Goal: Transaction & Acquisition: Purchase product/service

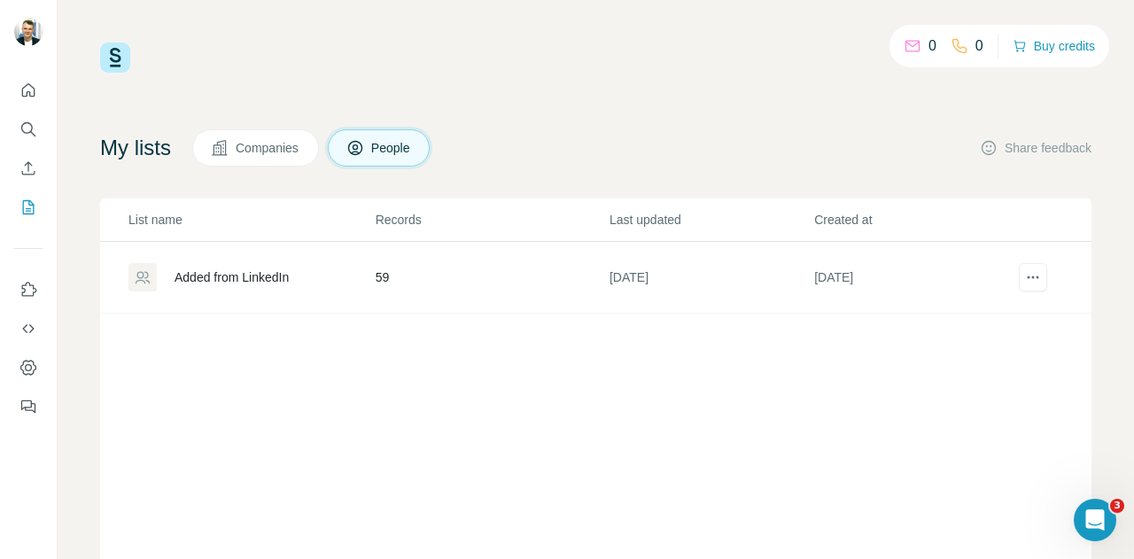
click at [861, 157] on div "My lists Companies People Share feedback" at bounding box center [595, 147] width 991 height 37
click at [1060, 36] on button "Buy credits" at bounding box center [1054, 46] width 82 height 25
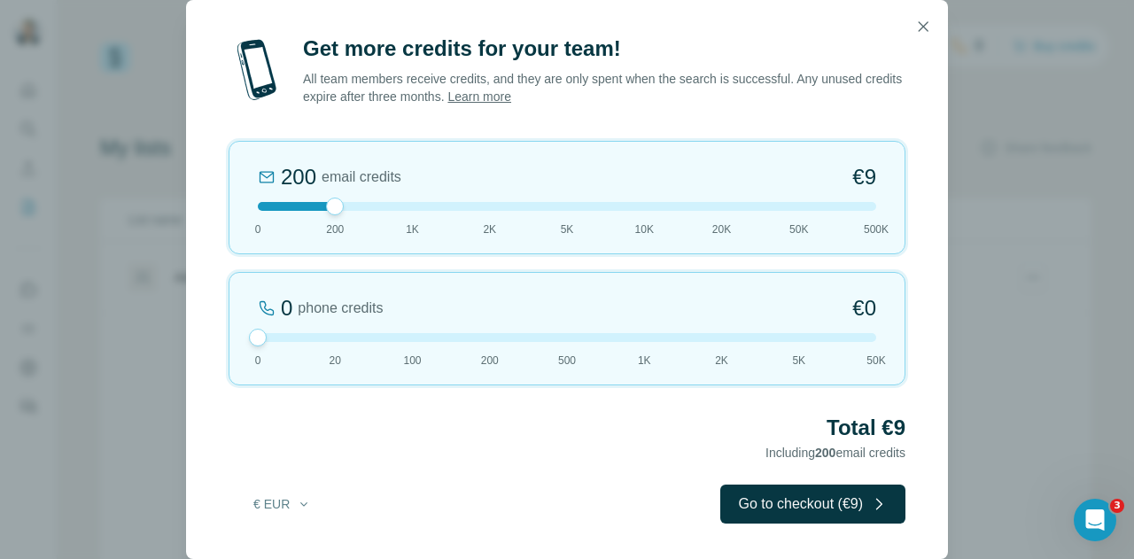
drag, startPoint x: 335, startPoint y: 340, endPoint x: 286, endPoint y: 339, distance: 48.7
click at [286, 339] on div at bounding box center [567, 337] width 618 height 9
click at [771, 509] on button "Go to checkout (€9)" at bounding box center [812, 504] width 185 height 39
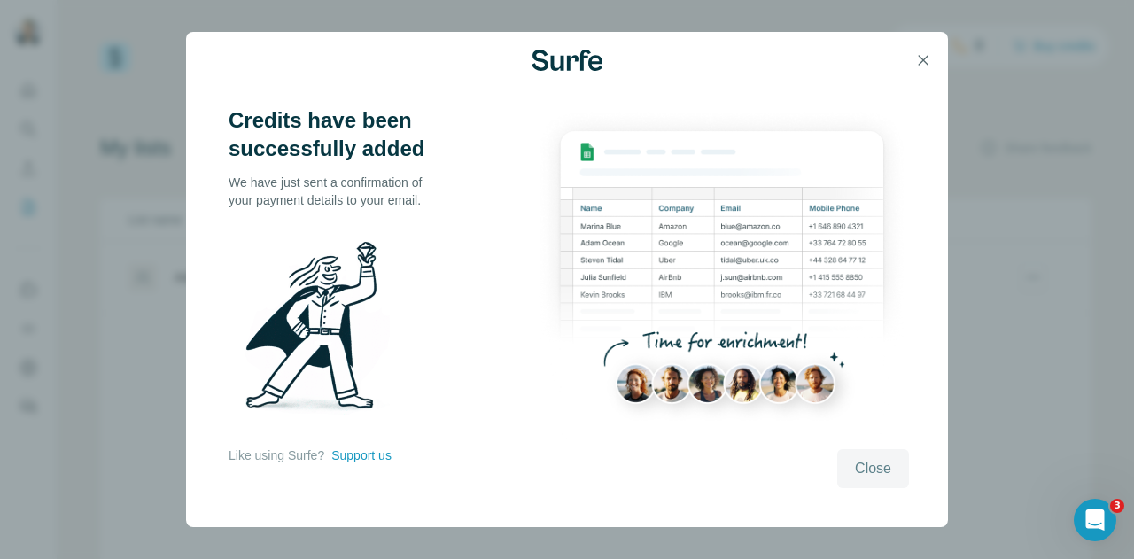
click at [872, 470] on span "Close" at bounding box center [873, 468] width 36 height 21
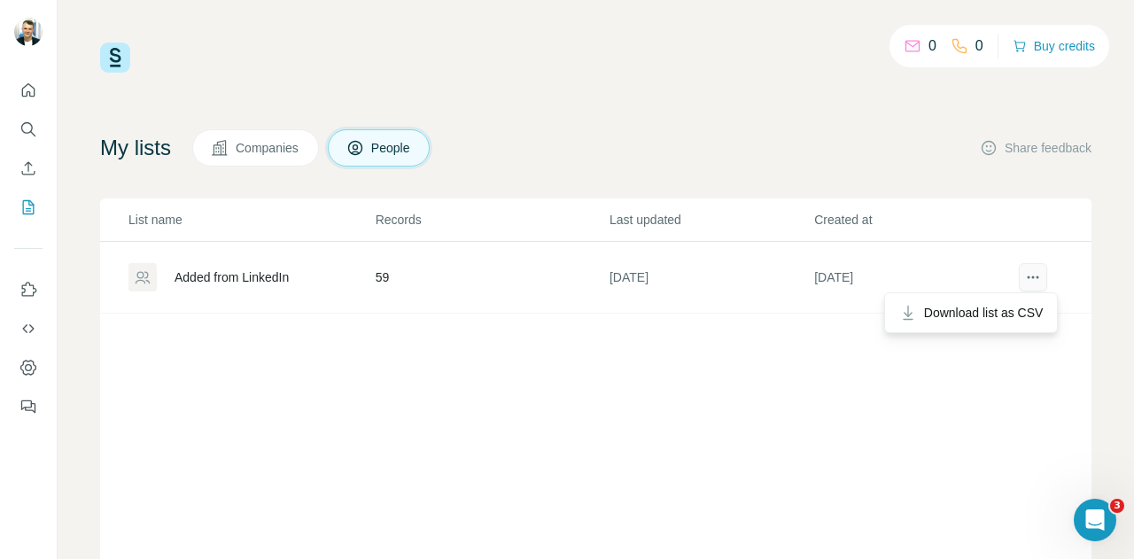
click at [1037, 276] on icon "actions" at bounding box center [1038, 277] width 3 height 3
click at [1027, 306] on span "Download list as CSV" at bounding box center [984, 313] width 120 height 18
click at [667, 356] on div "List name Records Last updated Created at Added from LinkedIn 59 [DATE] [DATE]" at bounding box center [595, 437] width 991 height 478
click at [33, 320] on icon "Use Surfe API" at bounding box center [28, 329] width 18 height 18
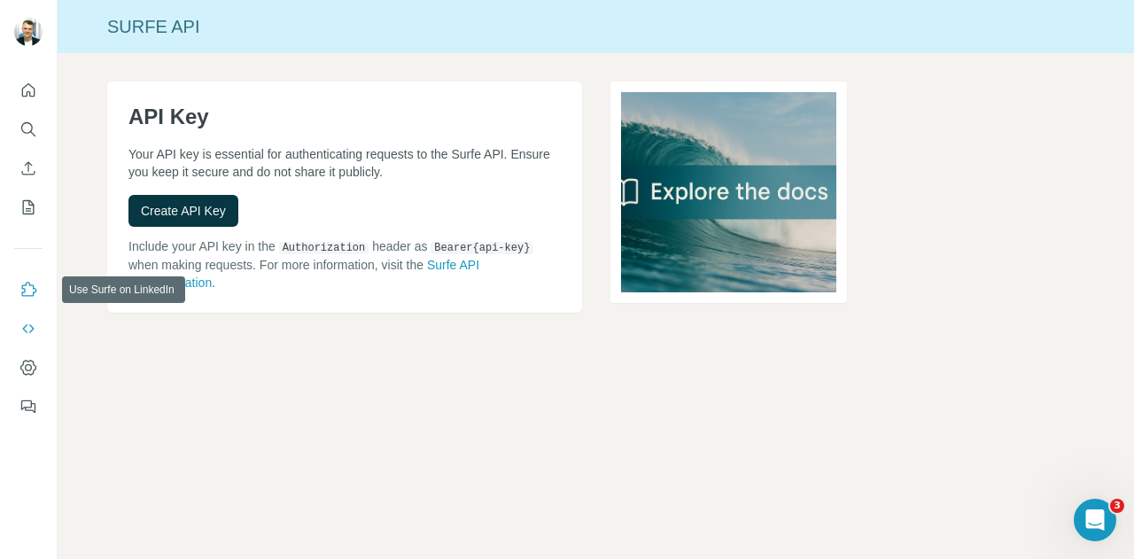
click at [27, 284] on icon "Use Surfe on LinkedIn" at bounding box center [28, 290] width 18 height 18
click at [27, 361] on icon "Dashboard" at bounding box center [28, 367] width 16 height 15
